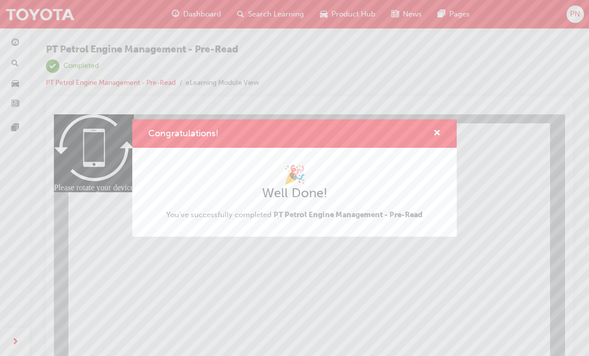
click at [435, 135] on span "cross-icon" at bounding box center [436, 133] width 7 height 9
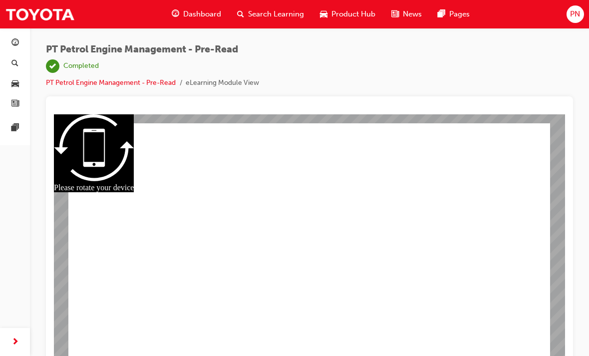
scroll to position [13, 0]
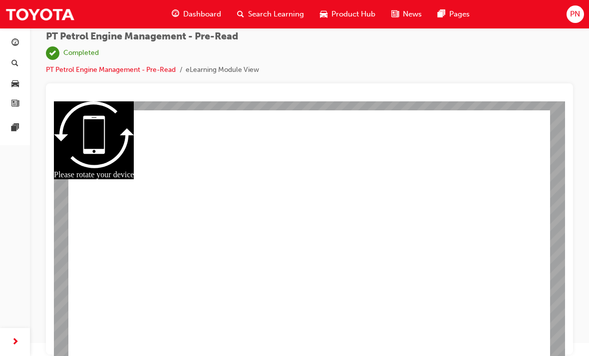
click at [195, 15] on span "Dashboard" at bounding box center [202, 13] width 38 height 11
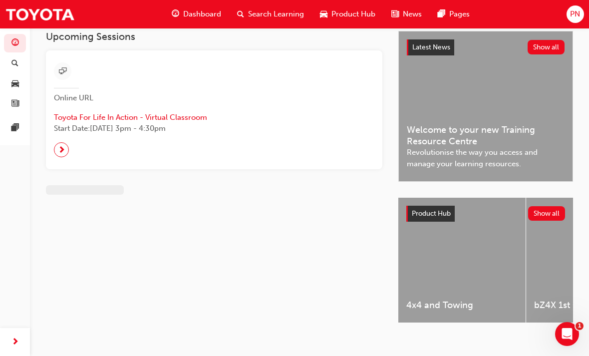
click at [344, 207] on div "Upcoming Sessions Online URL Toyota For Life In Action - Virtual Classroom Star…" at bounding box center [222, 185] width 352 height 309
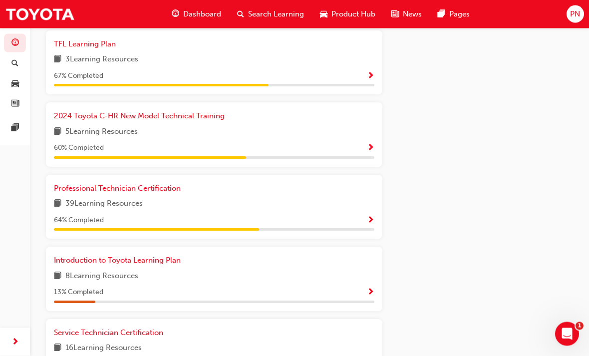
scroll to position [538, 0]
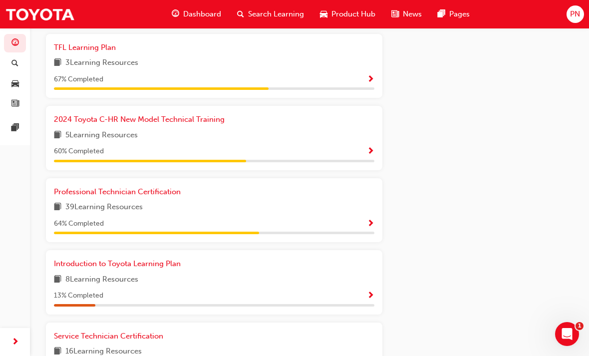
click at [367, 220] on span "Show Progress" at bounding box center [370, 224] width 7 height 9
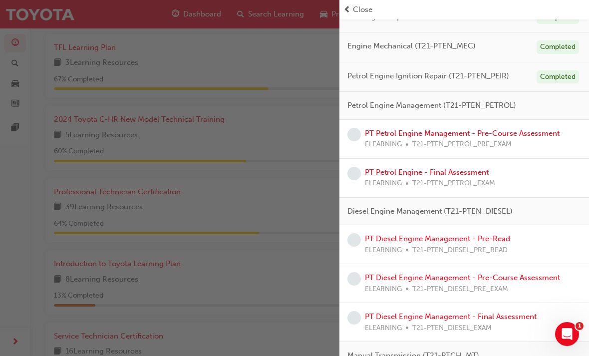
scroll to position [247, 0]
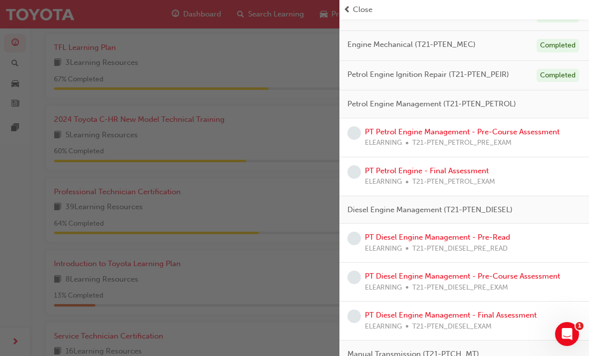
click at [470, 133] on link "PT Petrol Engine Management - Pre-Course Assessment" at bounding box center [462, 131] width 195 height 9
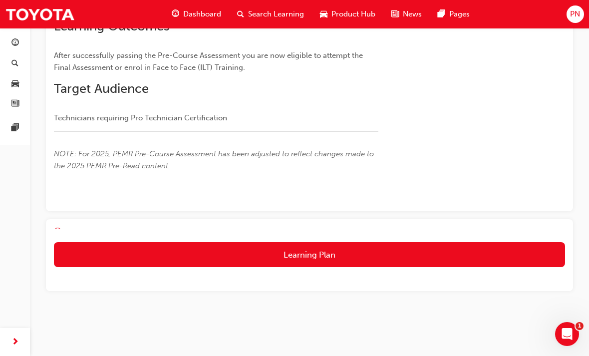
scroll to position [116, 0]
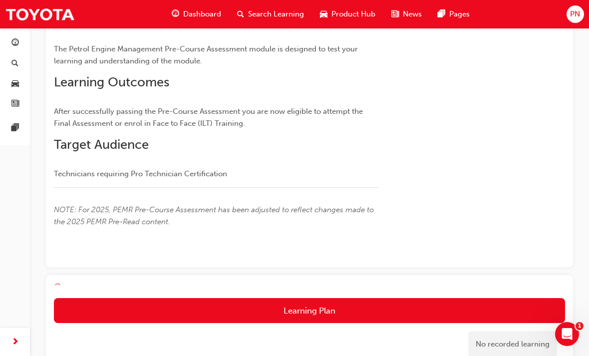
click at [441, 310] on button "Learning Plan" at bounding box center [309, 310] width 511 height 25
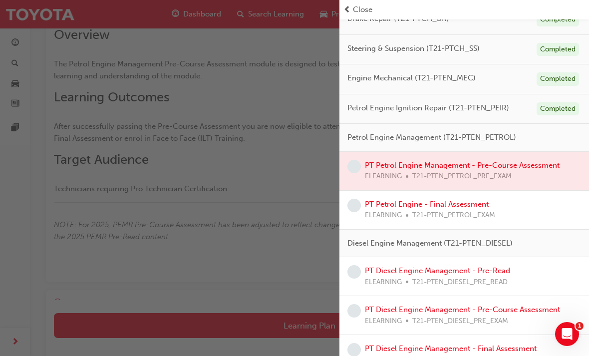
scroll to position [204, 0]
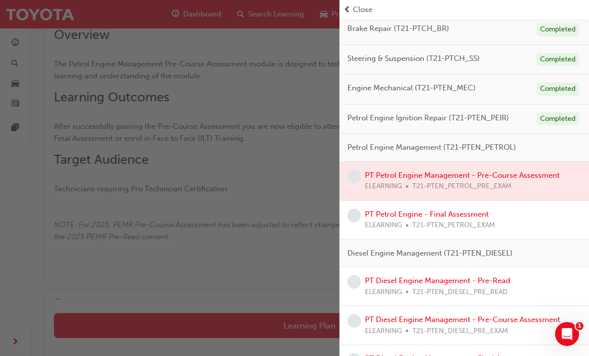
click at [443, 179] on div at bounding box center [463, 181] width 249 height 38
click at [439, 171] on div at bounding box center [463, 181] width 249 height 38
click at [288, 211] on div "button" at bounding box center [169, 178] width 339 height 356
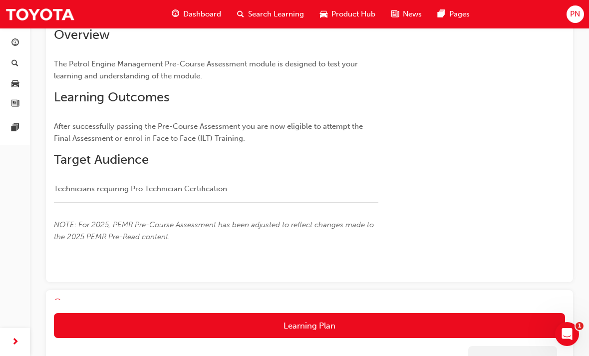
click at [347, 325] on button "Learning Plan" at bounding box center [309, 325] width 511 height 25
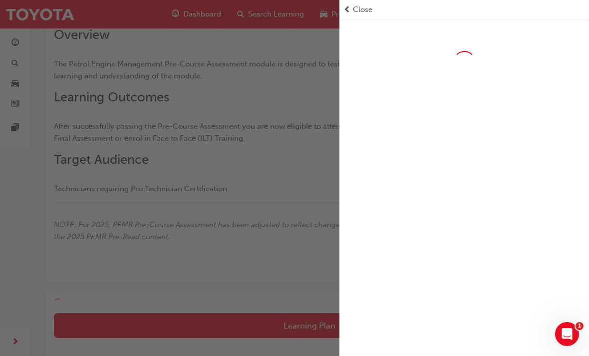
click at [282, 195] on div "button" at bounding box center [169, 178] width 339 height 356
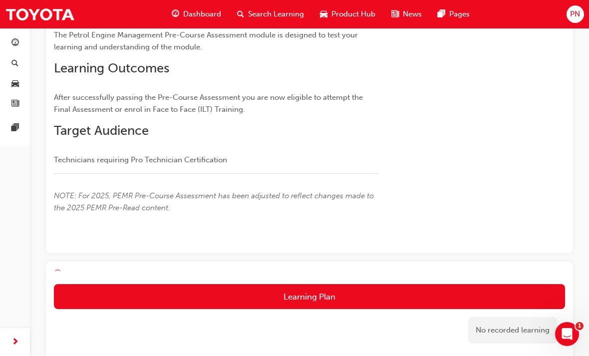
scroll to position [148, 0]
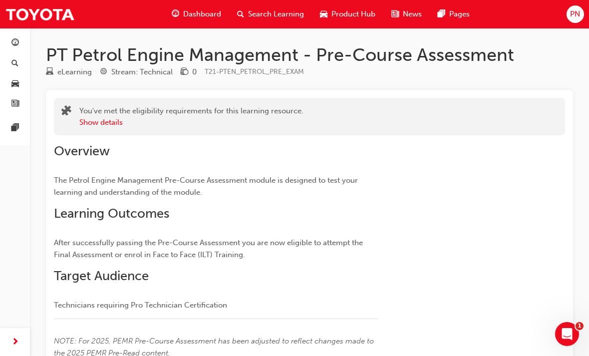
click at [192, 16] on span "Dashboard" at bounding box center [202, 13] width 38 height 11
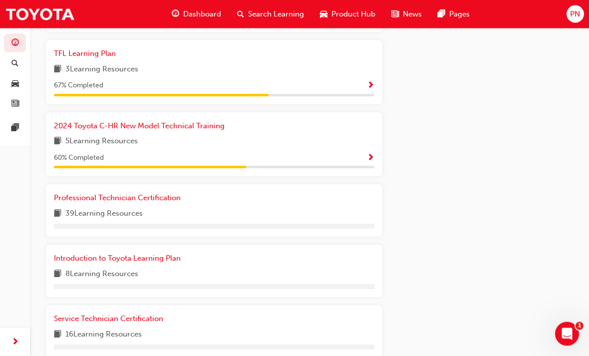
scroll to position [509, 0]
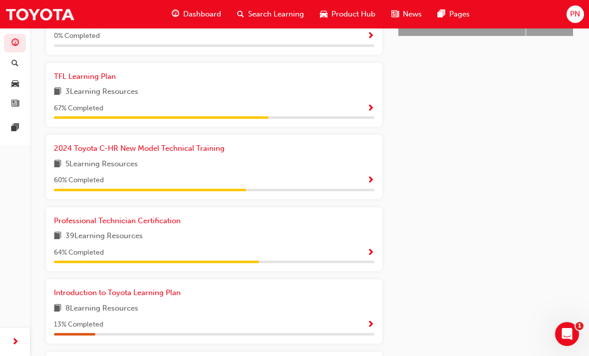
click at [365, 248] on div "64 % Completed" at bounding box center [214, 252] width 320 height 12
click at [368, 248] on span "Show Progress" at bounding box center [370, 252] width 7 height 9
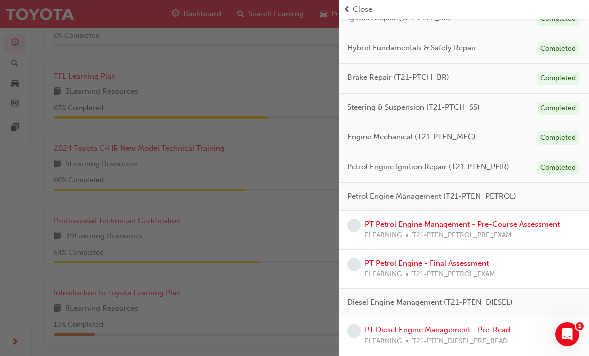
scroll to position [153, 0]
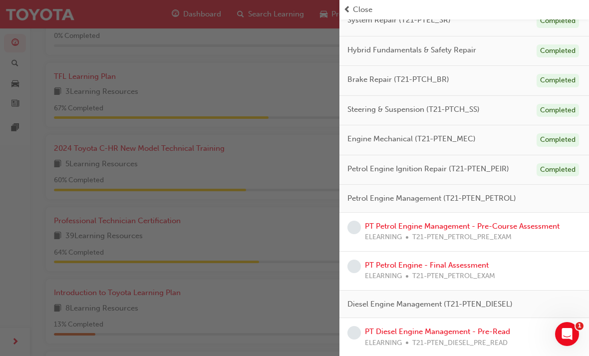
click at [457, 222] on link "PT Petrol Engine Management - Pre-Course Assessment" at bounding box center [462, 226] width 195 height 9
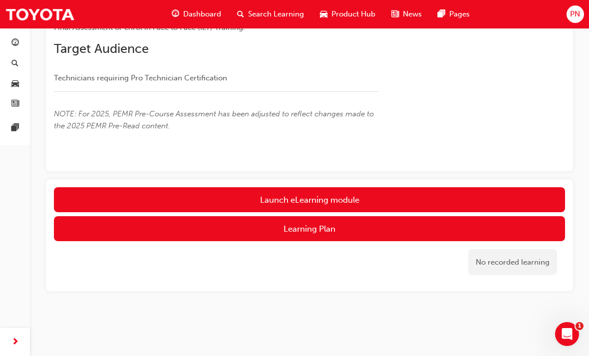
scroll to position [194, 0]
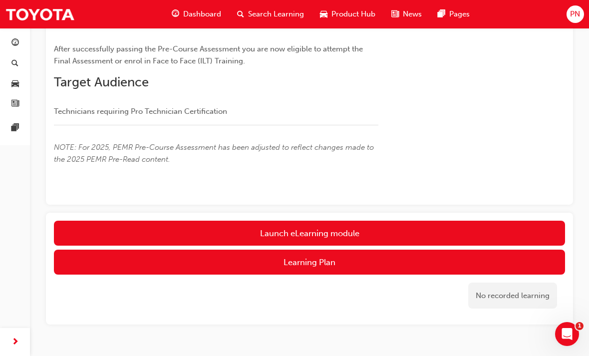
click at [397, 231] on link "Launch eLearning module" at bounding box center [309, 233] width 511 height 25
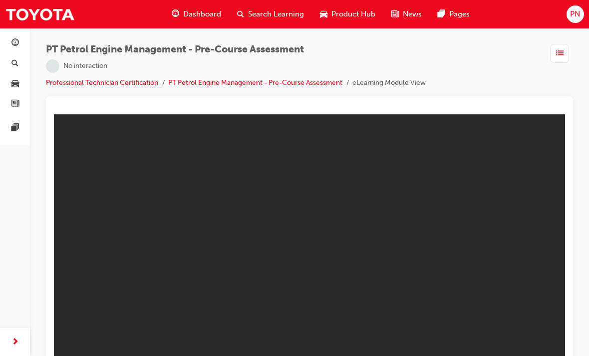
scroll to position [13, 0]
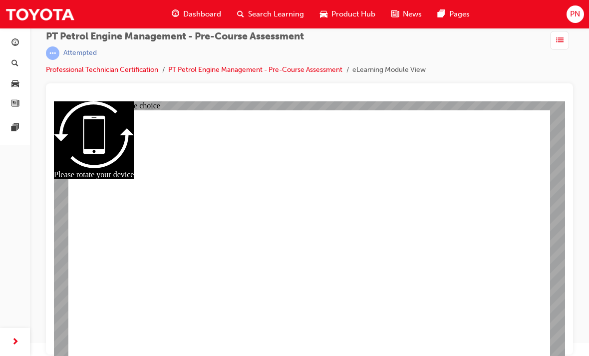
radio input "true"
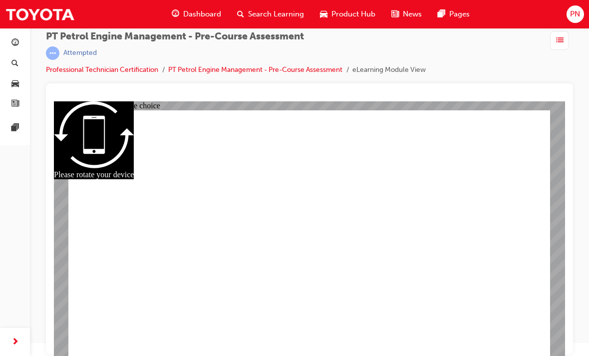
radio input "true"
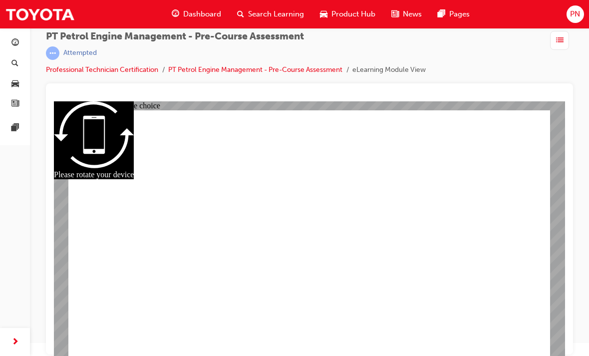
radio input "true"
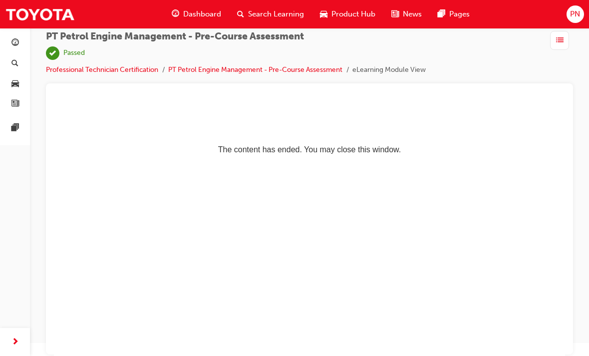
scroll to position [0, 0]
click at [182, 10] on div "Dashboard" at bounding box center [196, 14] width 65 height 20
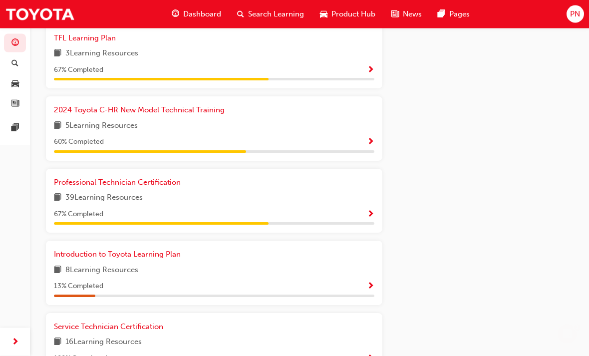
scroll to position [548, 0]
